Goal: Task Accomplishment & Management: Manage account settings

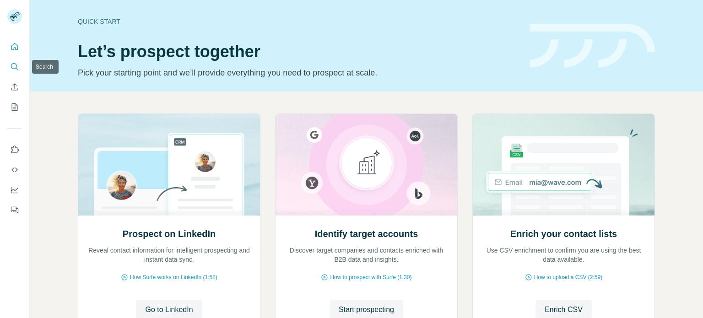
click at [18, 66] on icon "Search" at bounding box center [14, 66] width 9 height 9
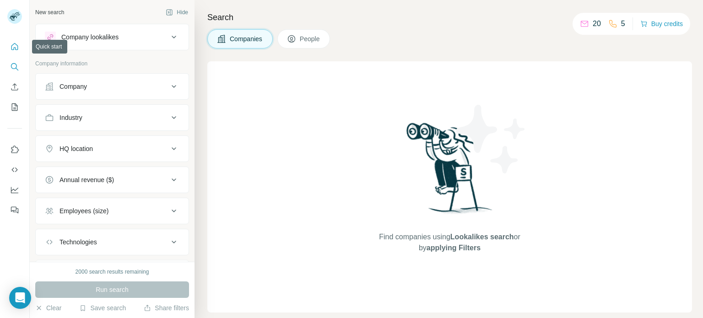
click at [16, 44] on icon "Quick start" at bounding box center [14, 46] width 7 height 7
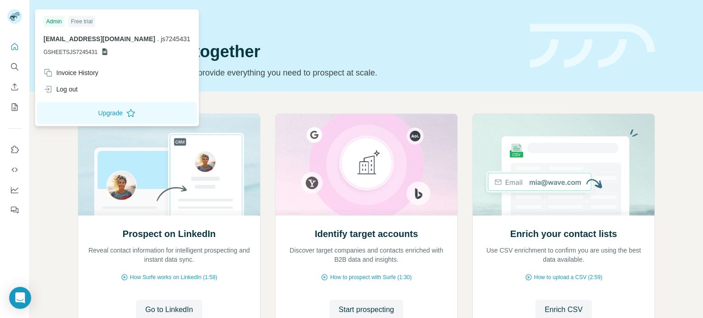
click at [15, 15] on rect at bounding box center [14, 16] width 15 height 15
click at [15, 85] on icon "Enrich CSV" at bounding box center [14, 86] width 9 height 9
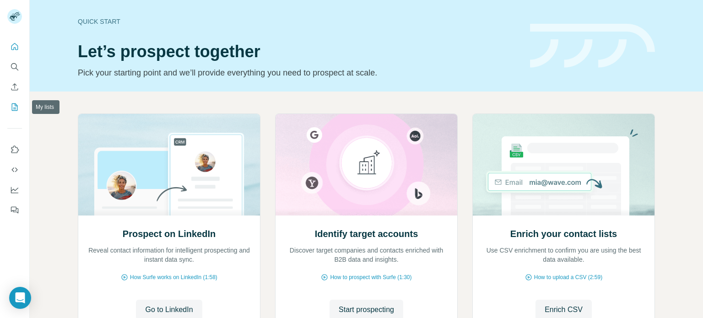
click at [12, 104] on icon "My lists" at bounding box center [14, 106] width 9 height 9
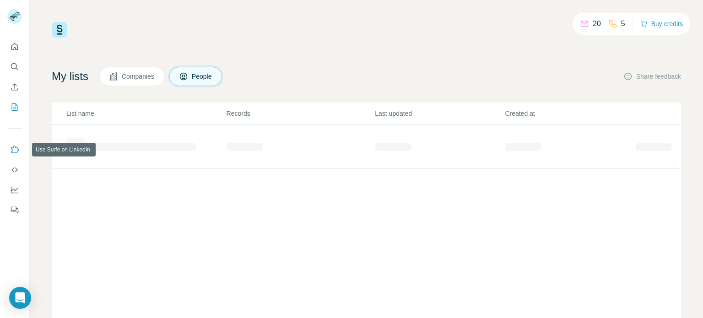
click at [11, 153] on icon "Use Surfe on LinkedIn" at bounding box center [14, 149] width 9 height 9
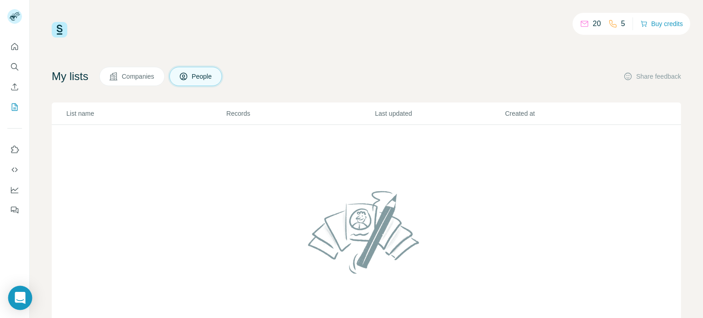
click at [18, 296] on icon "Open Intercom Messenger" at bounding box center [20, 298] width 11 height 12
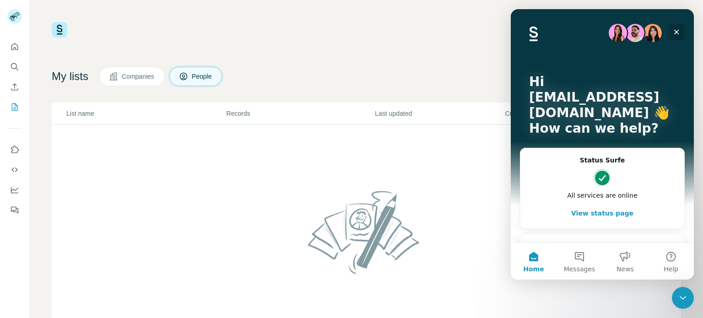
click at [680, 32] on div "Close" at bounding box center [676, 32] width 16 height 16
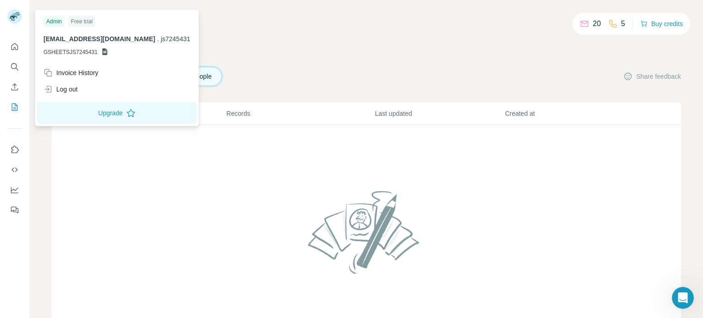
click at [86, 19] on div "Free trial" at bounding box center [81, 21] width 27 height 11
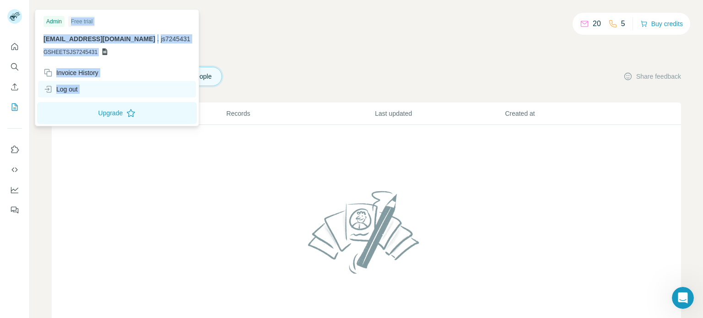
drag, startPoint x: 86, startPoint y: 19, endPoint x: 53, endPoint y: 91, distance: 78.8
click at [53, 91] on div "Admin Free trial js7245431@gmail.com . js7245431 GSHEETSJS7245431 Invoice Histo…" at bounding box center [117, 67] width 160 height 113
click at [53, 91] on div "Log out" at bounding box center [60, 89] width 34 height 9
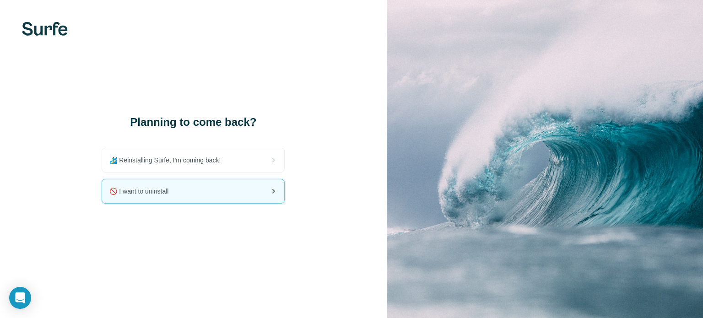
click at [267, 192] on div "🚫 I want to uninstall" at bounding box center [193, 191] width 182 height 24
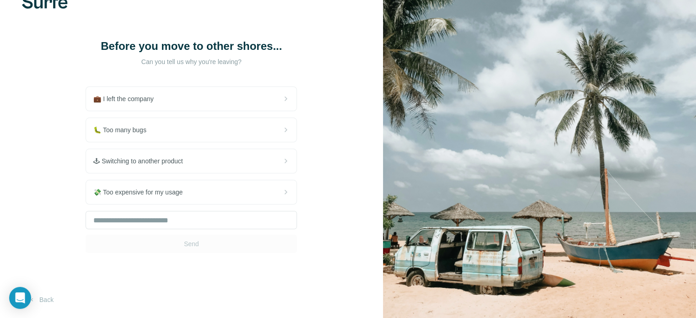
scroll to position [42, 0]
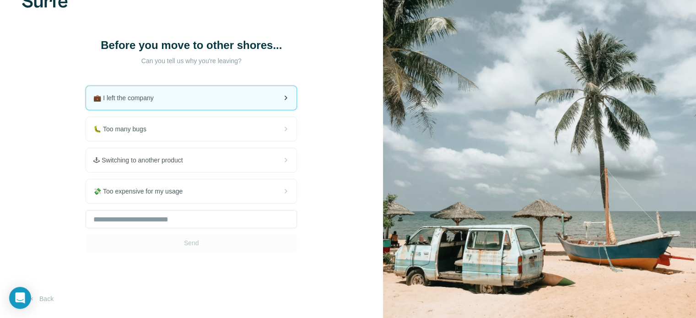
click at [148, 104] on div "💼 I left the company" at bounding box center [191, 98] width 210 height 24
